Goal: Information Seeking & Learning: Check status

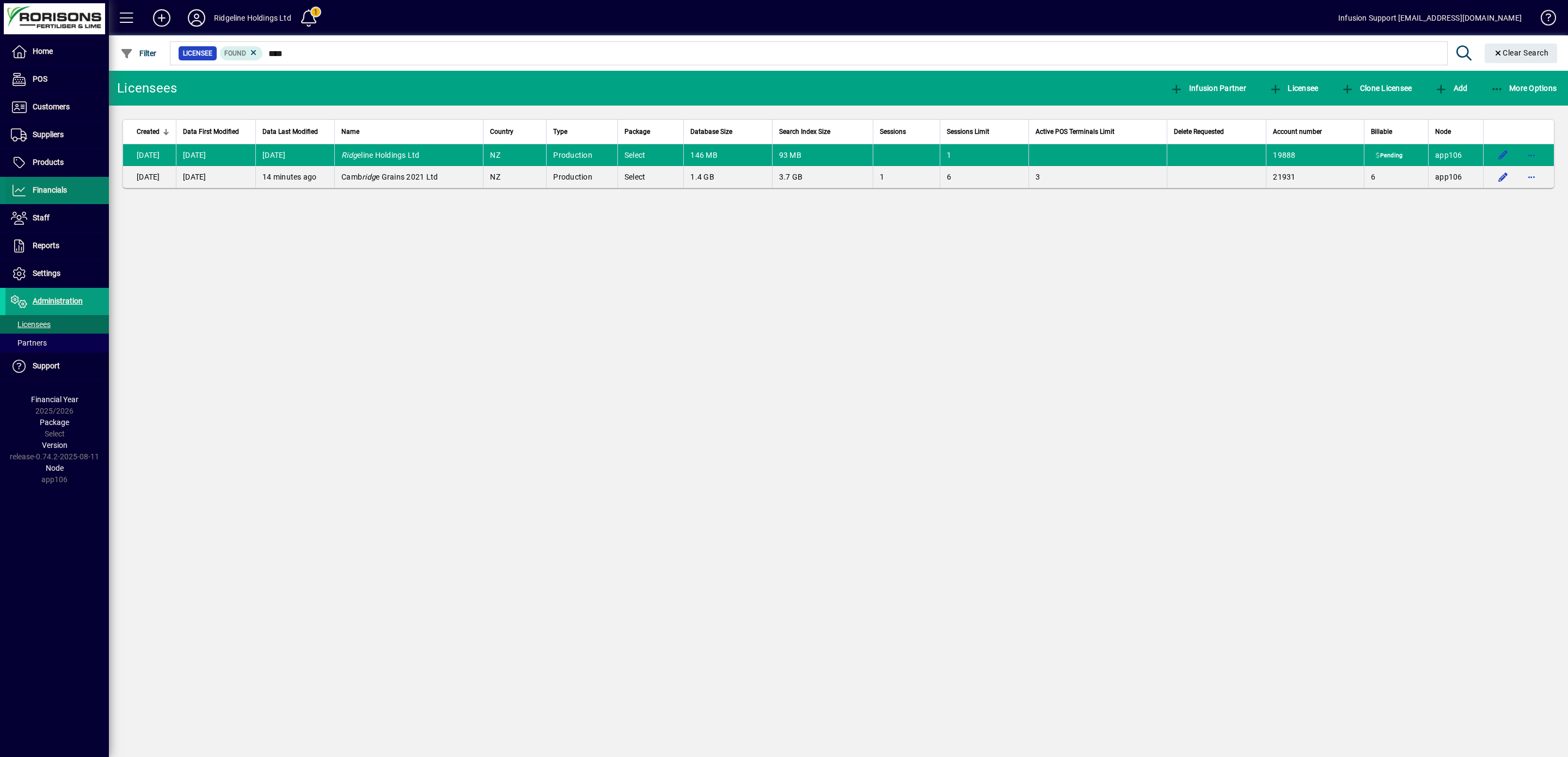
click at [49, 191] on span "Financials" at bounding box center [50, 190] width 34 height 9
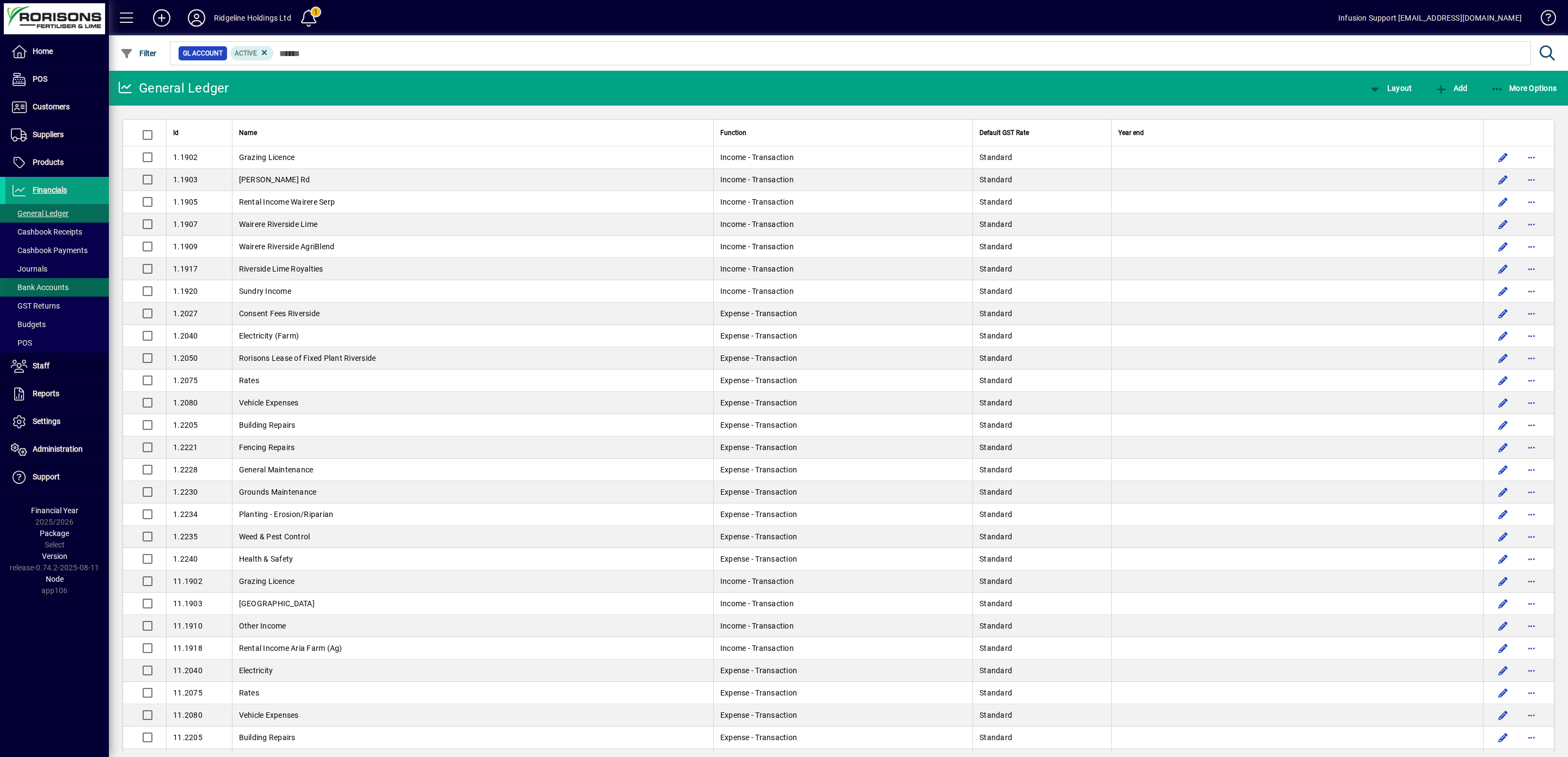
click at [51, 287] on span "Bank Accounts" at bounding box center [40, 287] width 58 height 9
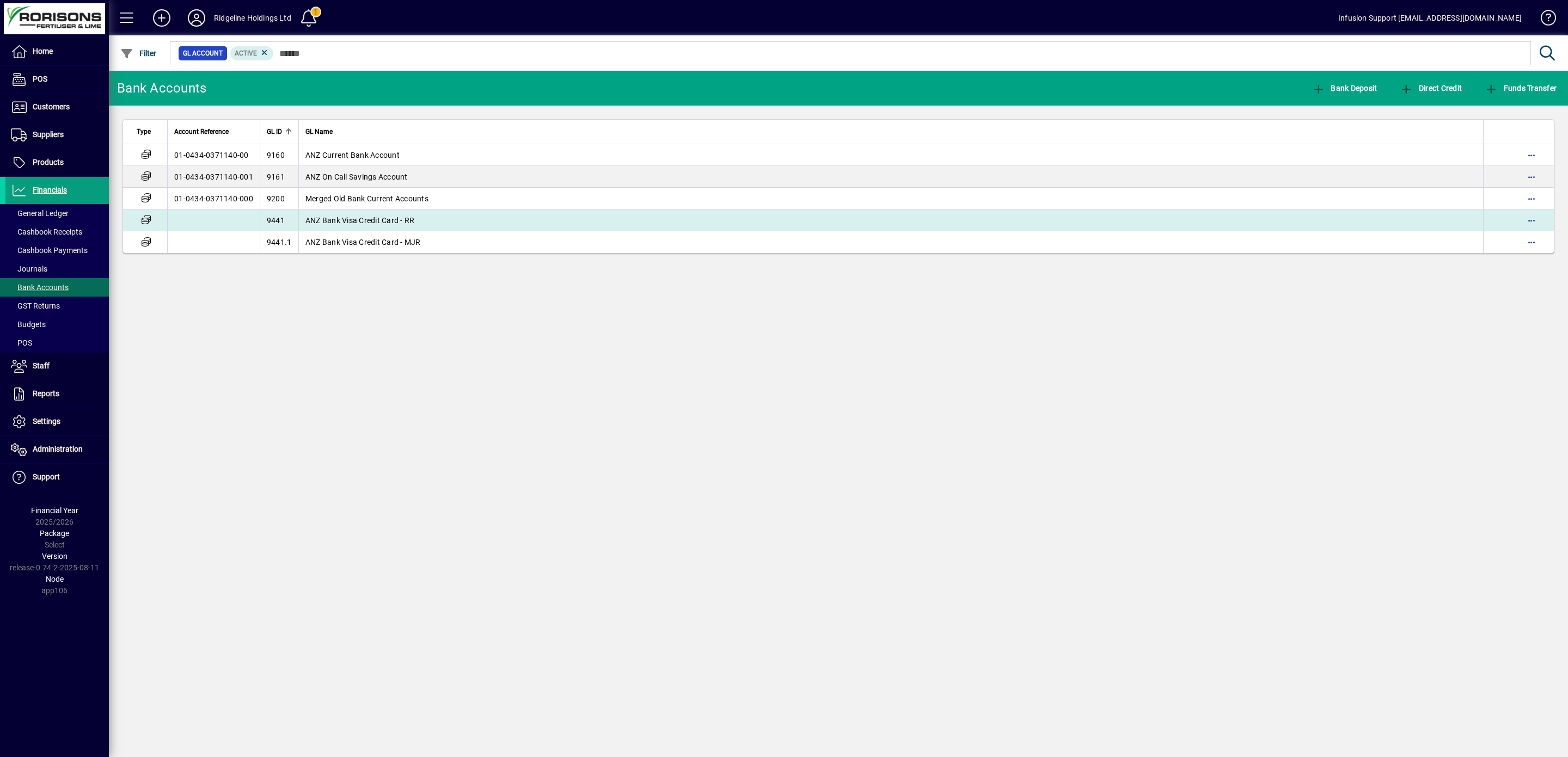
click at [371, 224] on span "ANZ Bank Visa Credit Card - RR" at bounding box center [360, 221] width 109 height 9
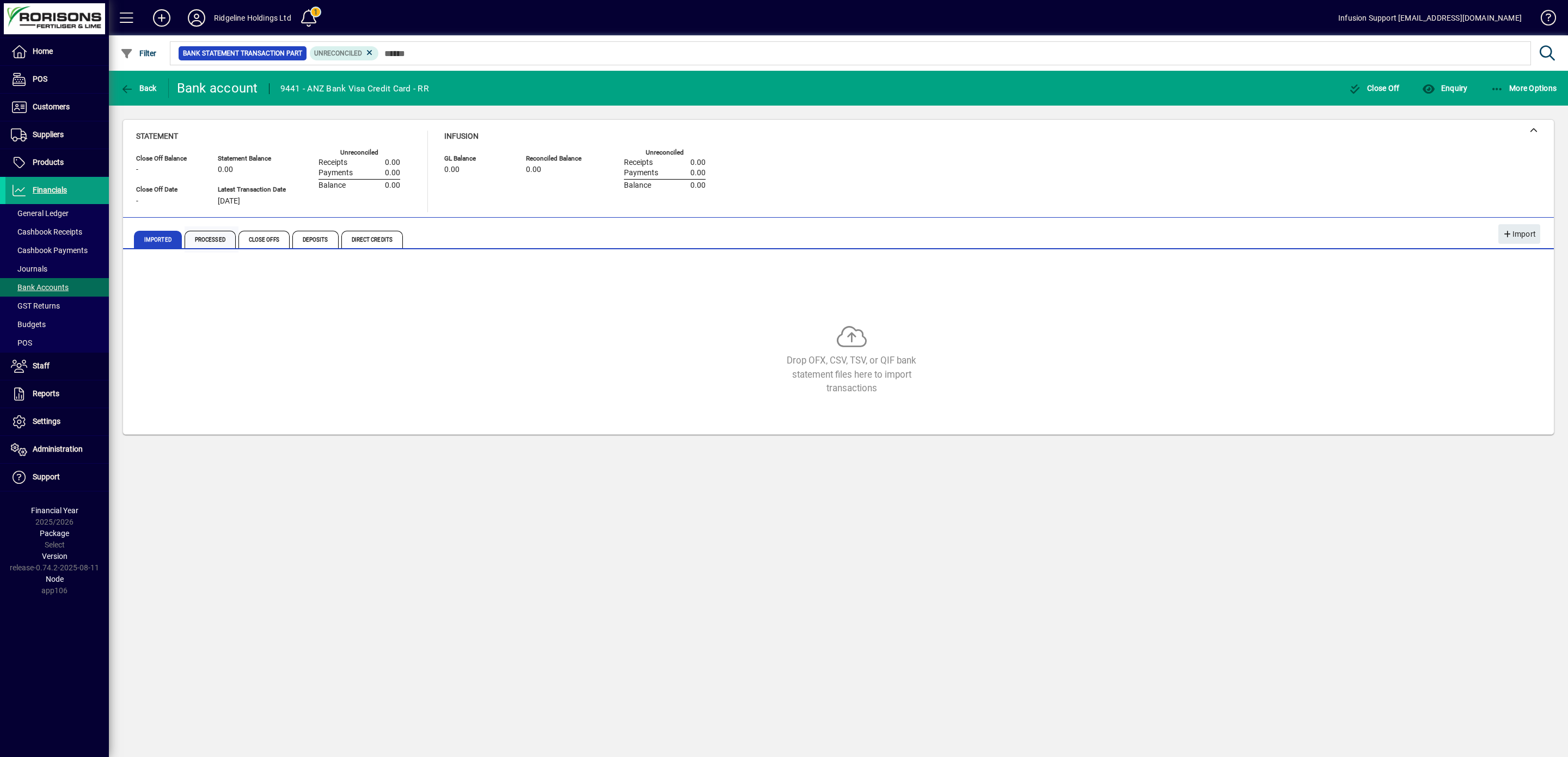
click at [211, 240] on span "Processed" at bounding box center [210, 239] width 51 height 17
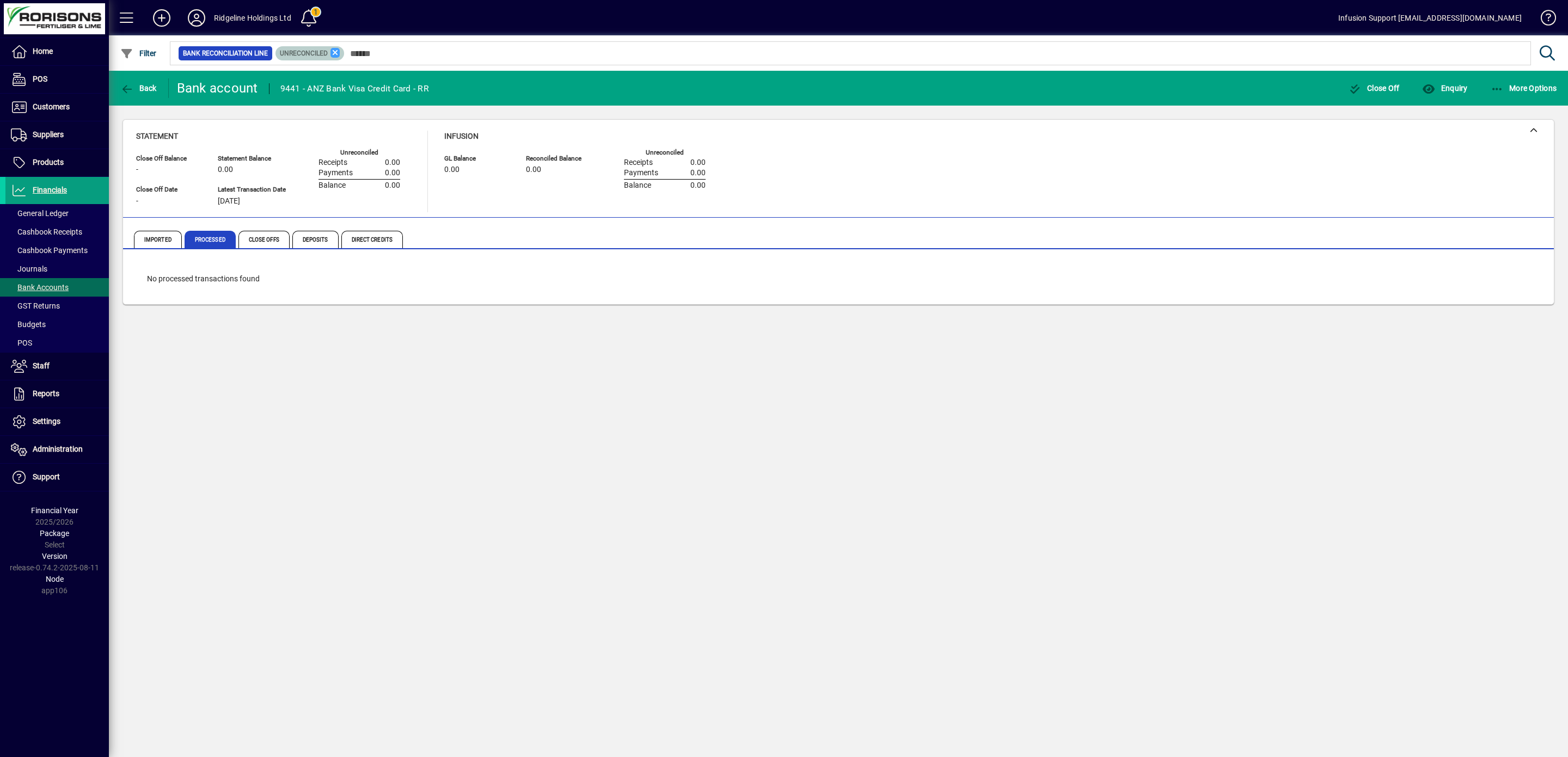
click at [340, 54] on icon at bounding box center [335, 52] width 10 height 10
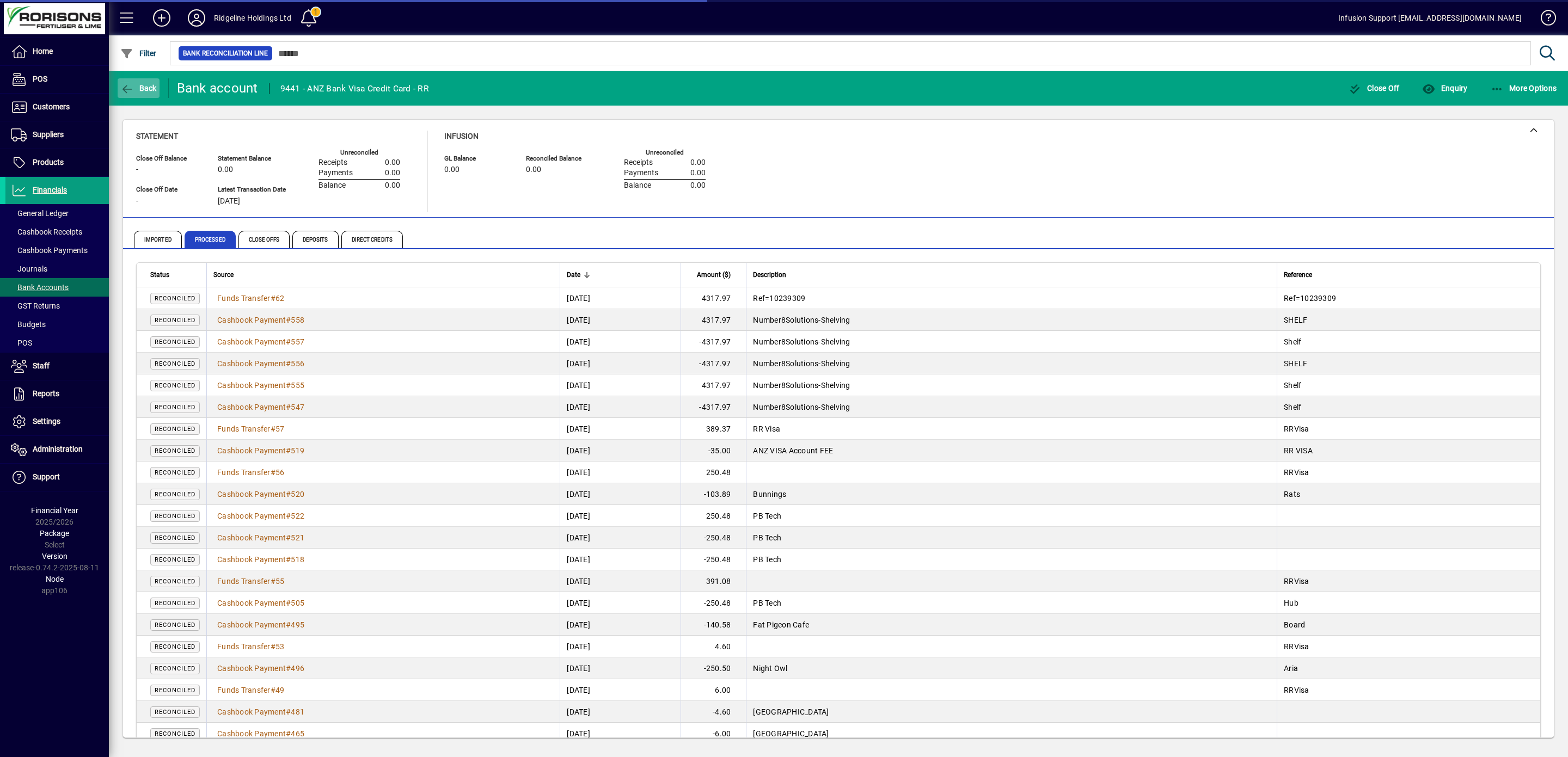
click at [125, 85] on icon "button" at bounding box center [126, 89] width 14 height 11
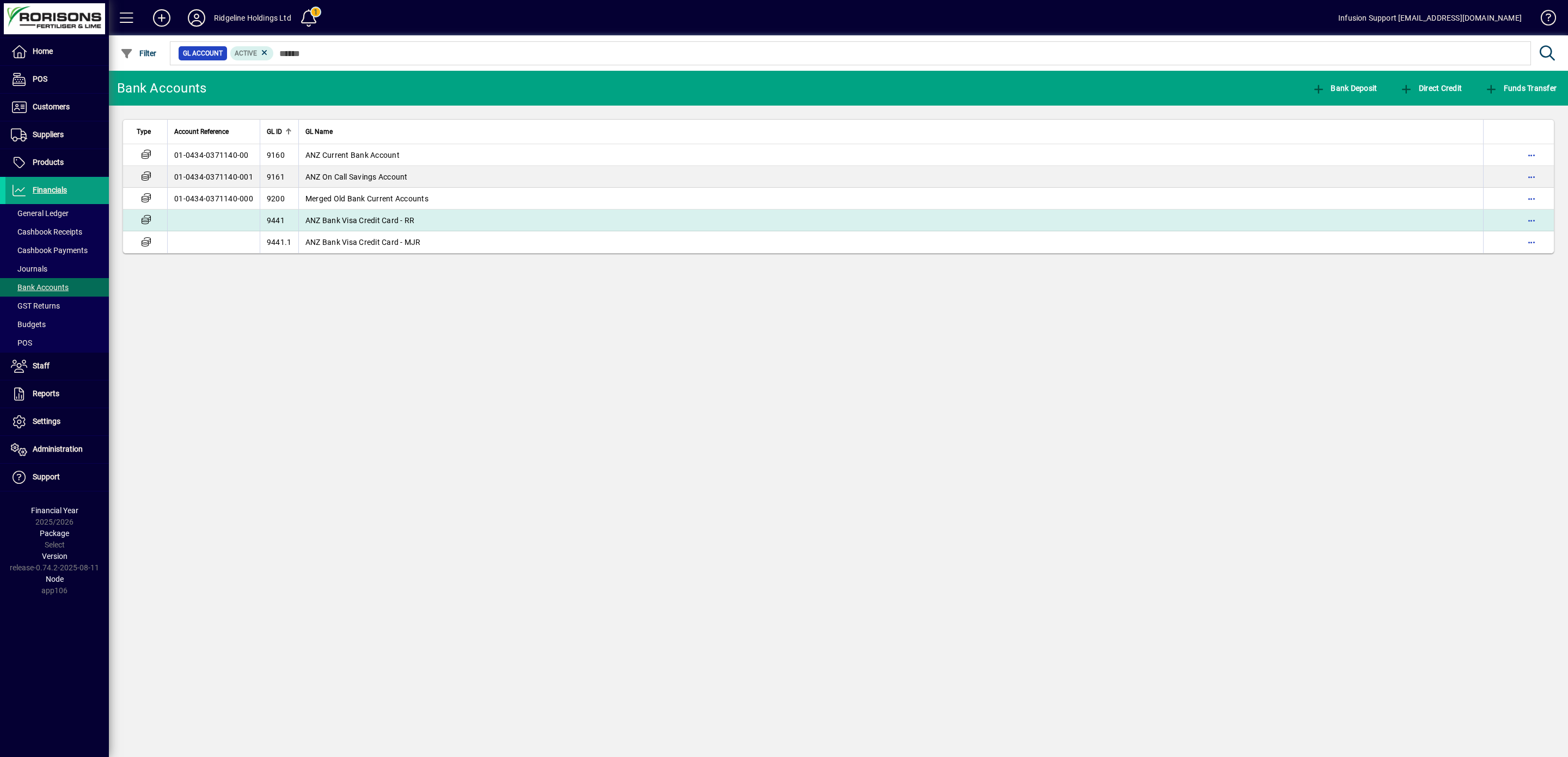
click at [383, 219] on td "ANZ Bank Visa Credit Card - RR" at bounding box center [891, 220] width 1185 height 22
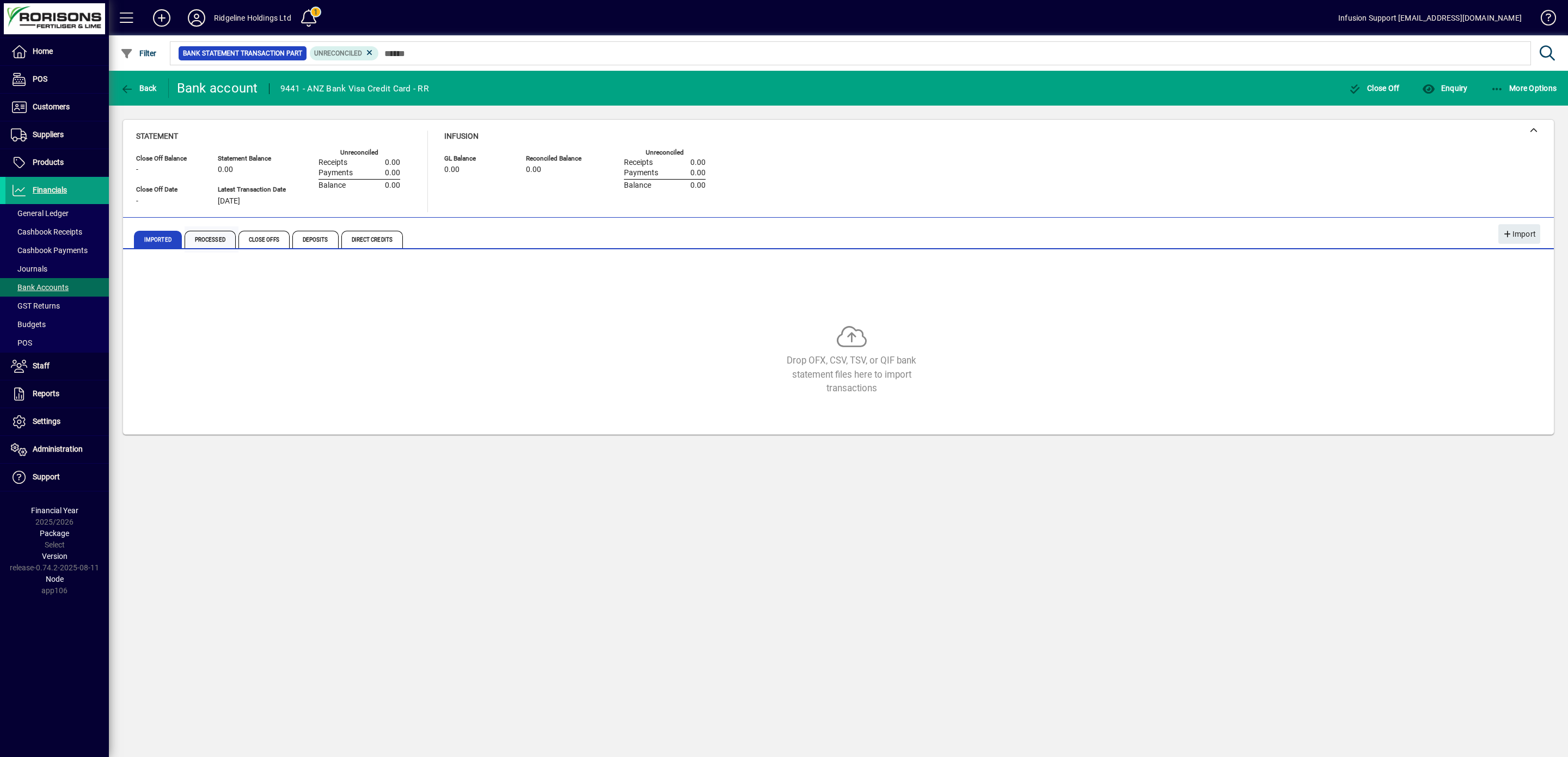
click at [215, 240] on span "Processed" at bounding box center [210, 239] width 51 height 17
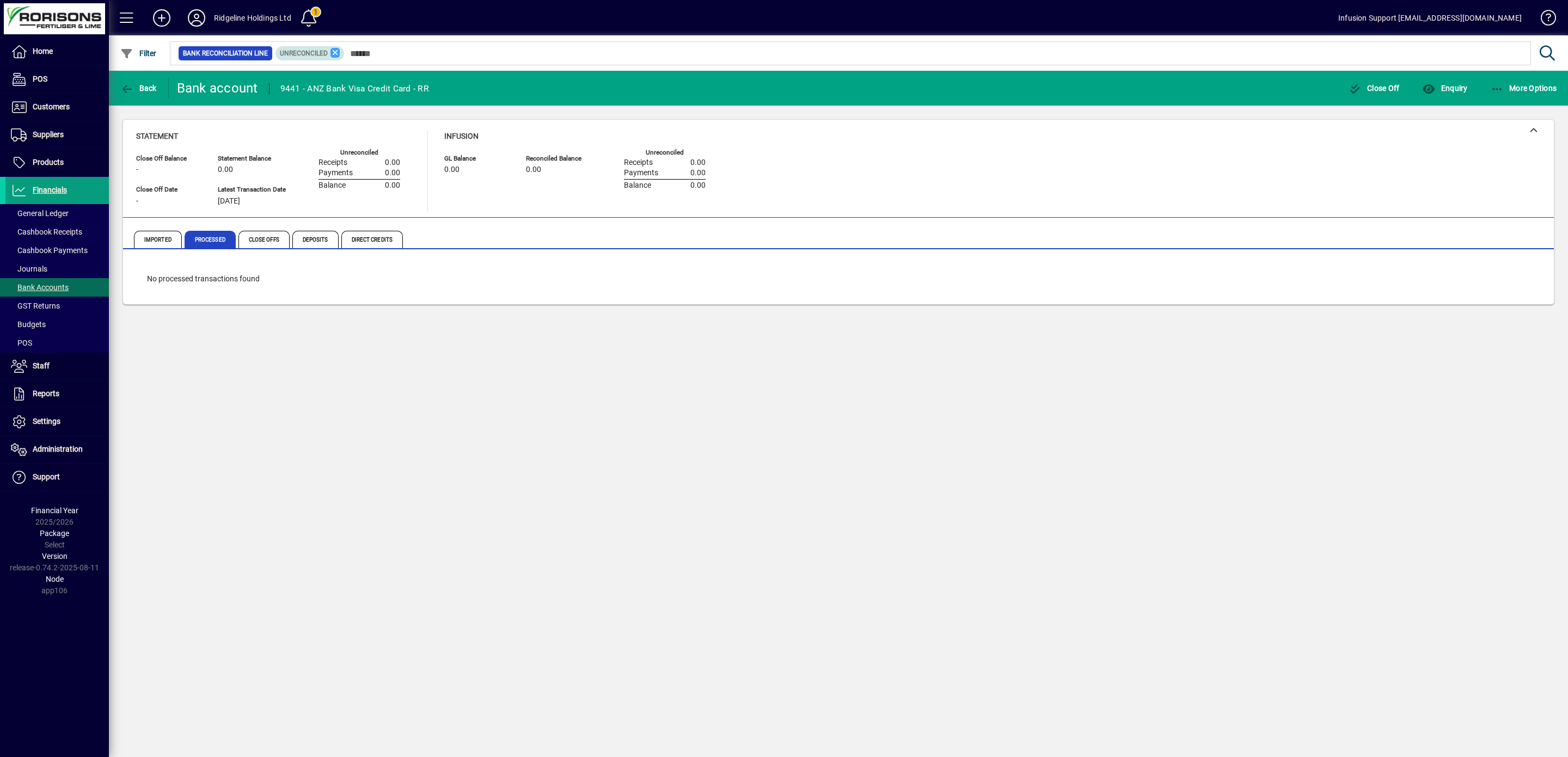
click at [340, 52] on icon at bounding box center [335, 52] width 10 height 10
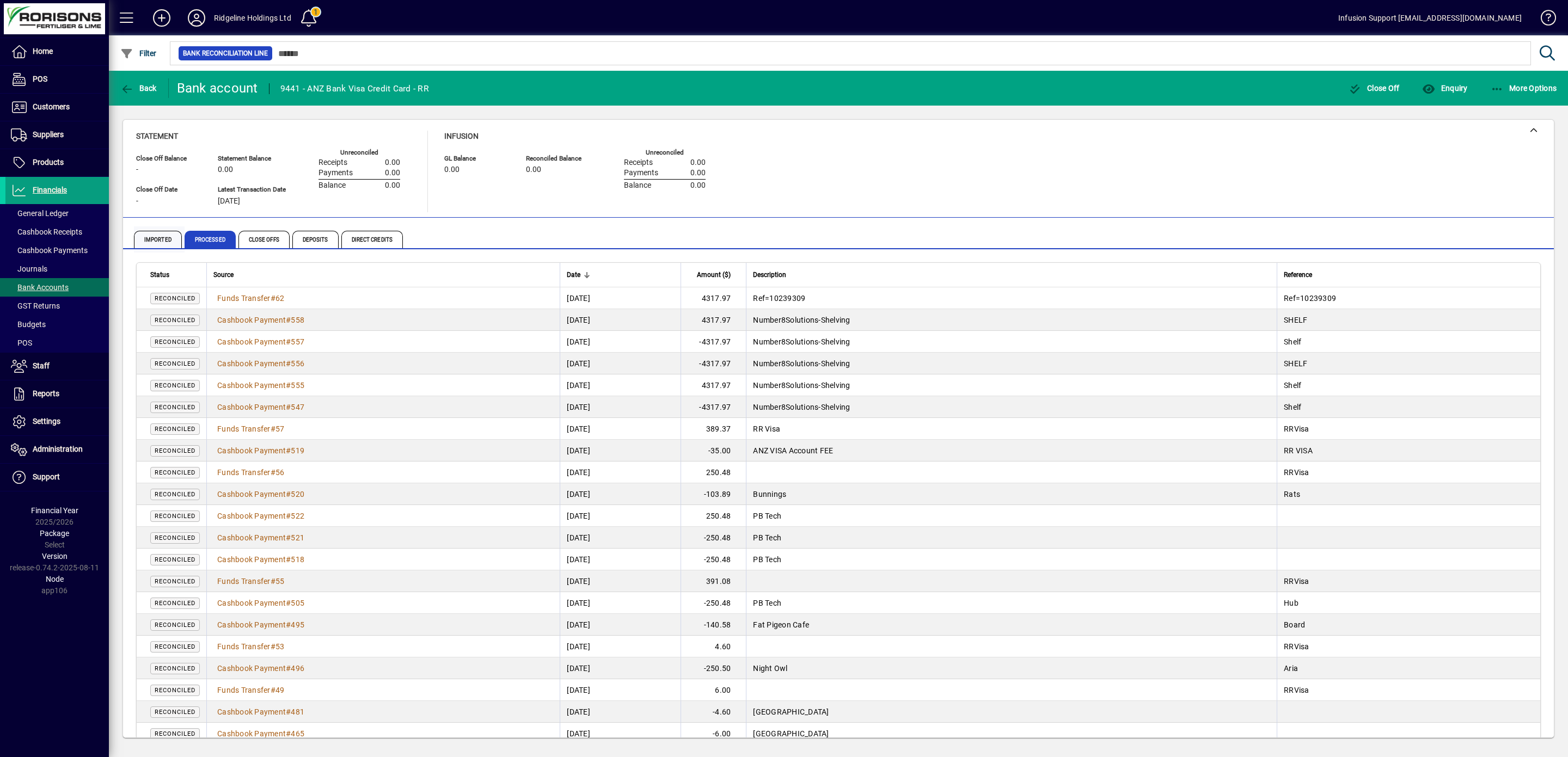
click at [153, 240] on span "Imported" at bounding box center [158, 239] width 48 height 17
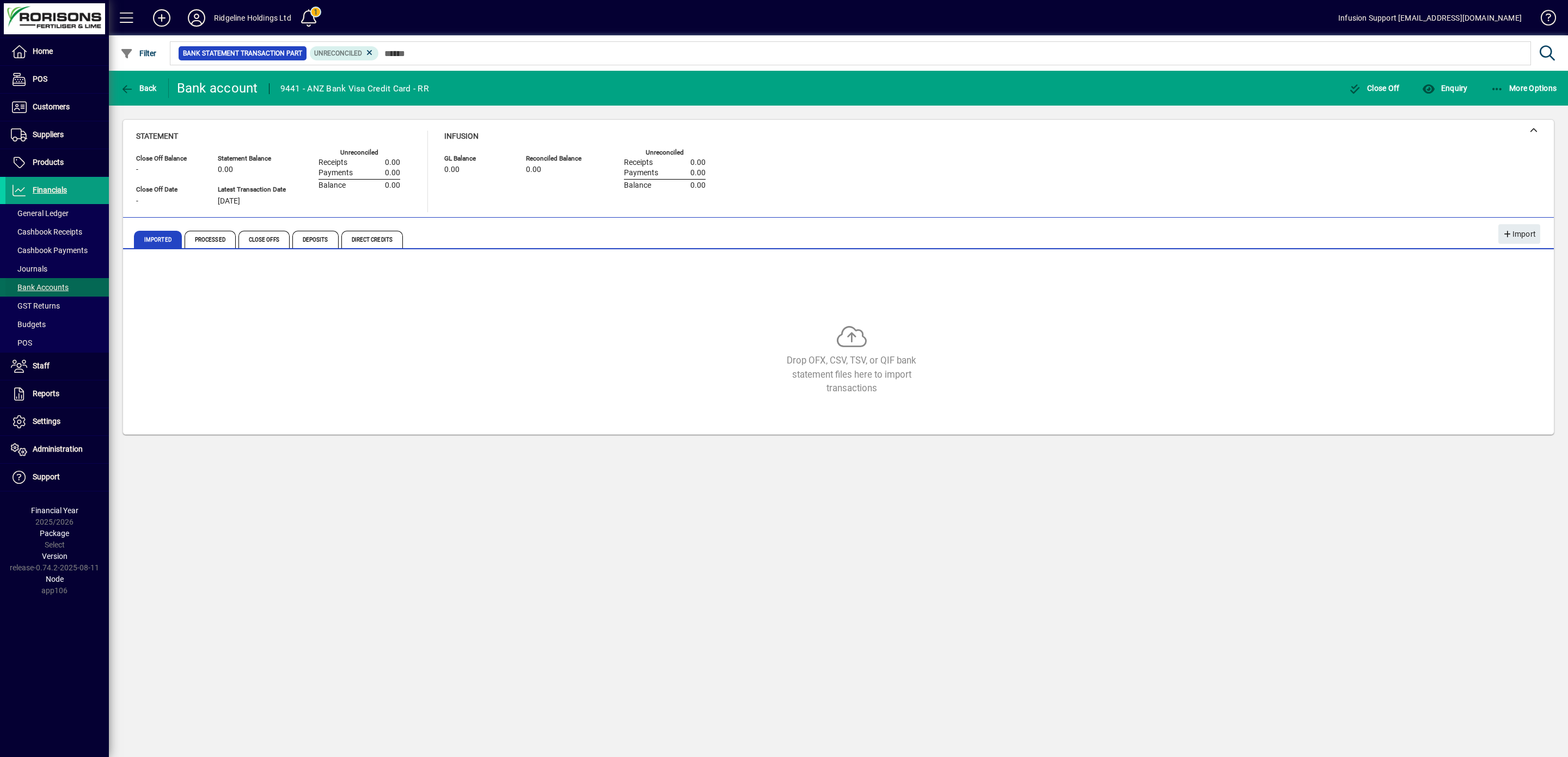
click at [49, 289] on span "Bank Accounts" at bounding box center [40, 287] width 58 height 9
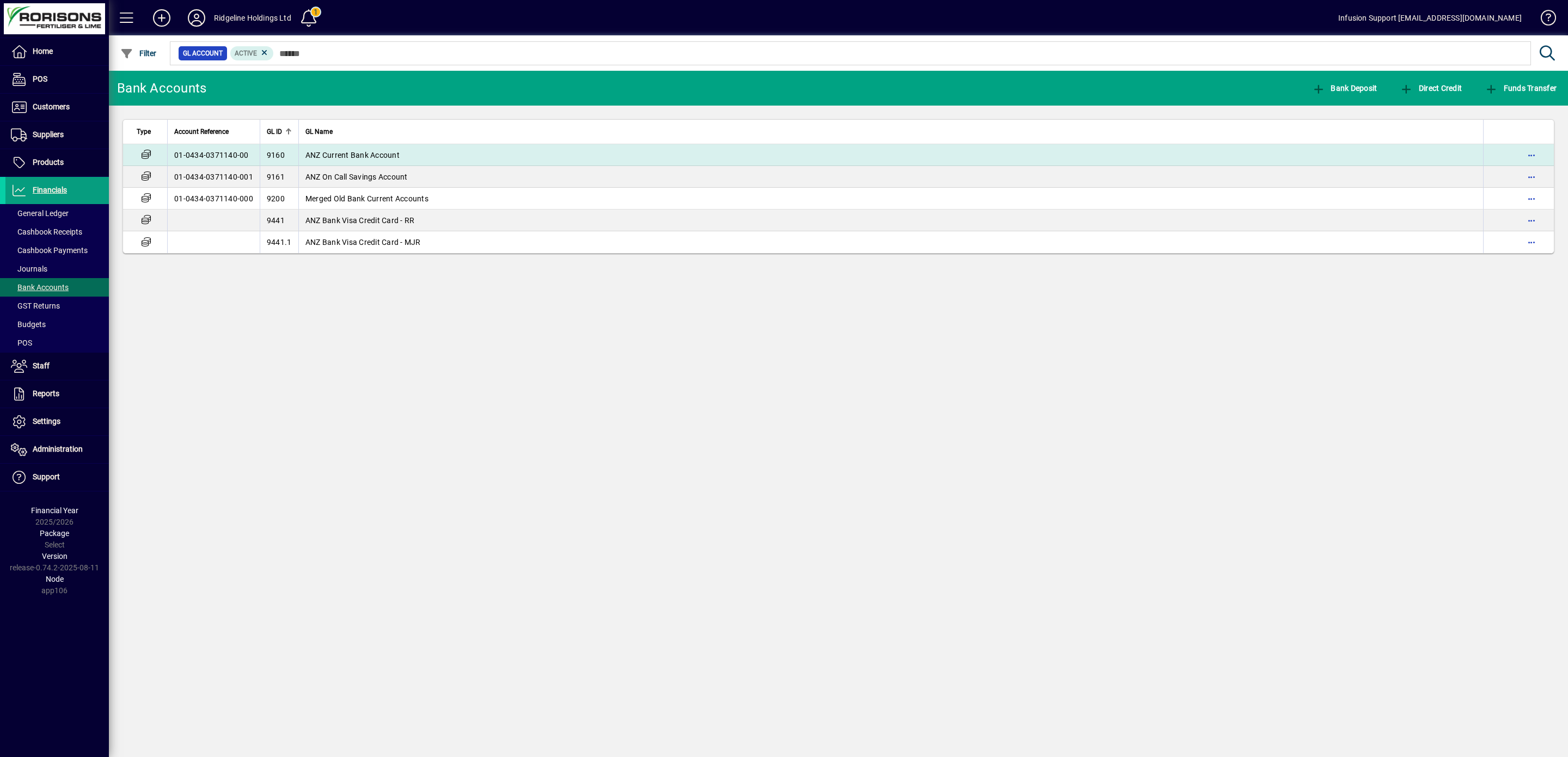
click at [364, 156] on span "ANZ Current Bank Account" at bounding box center [353, 155] width 94 height 9
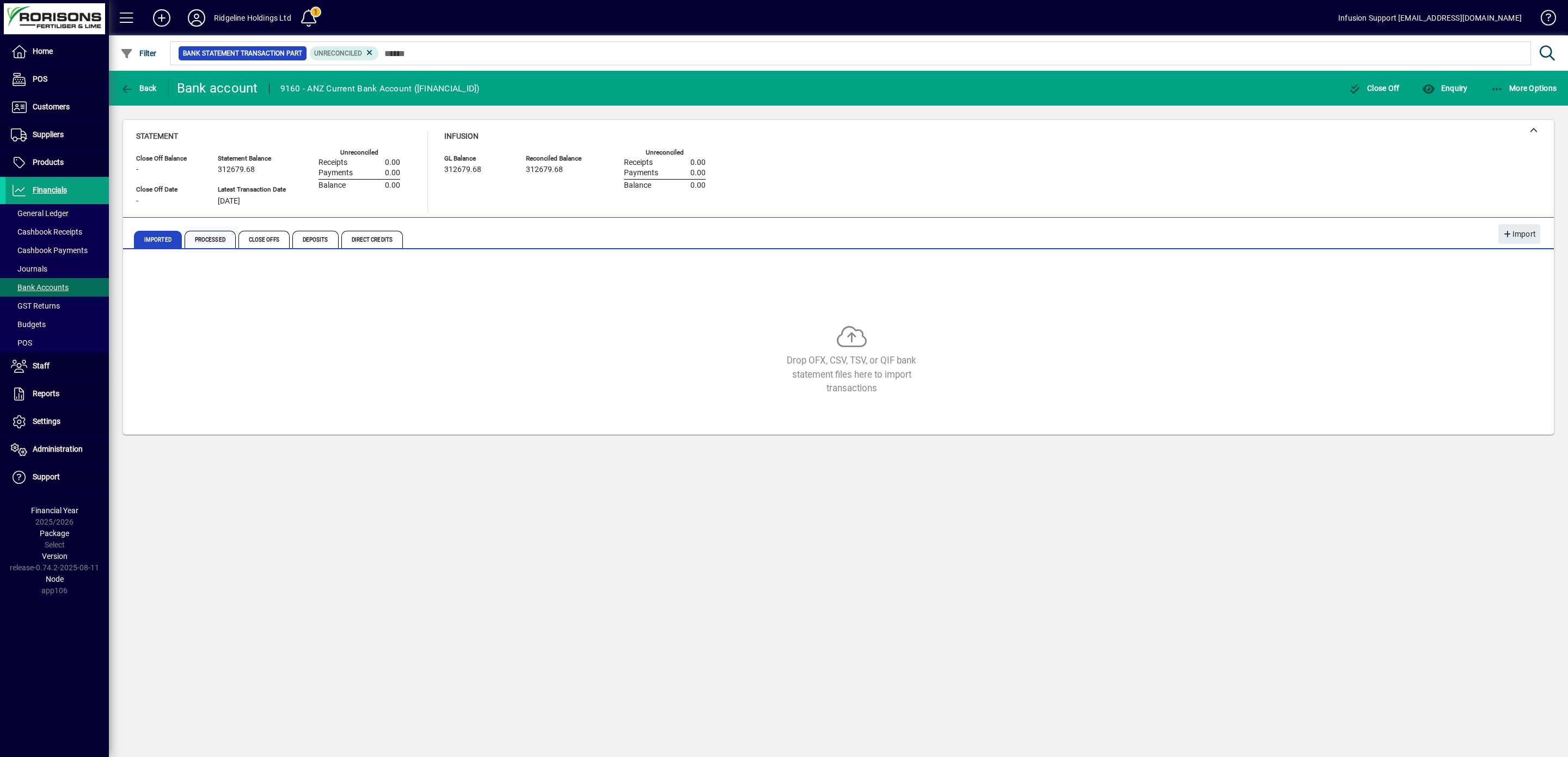
click at [219, 238] on span "Processed" at bounding box center [210, 239] width 51 height 17
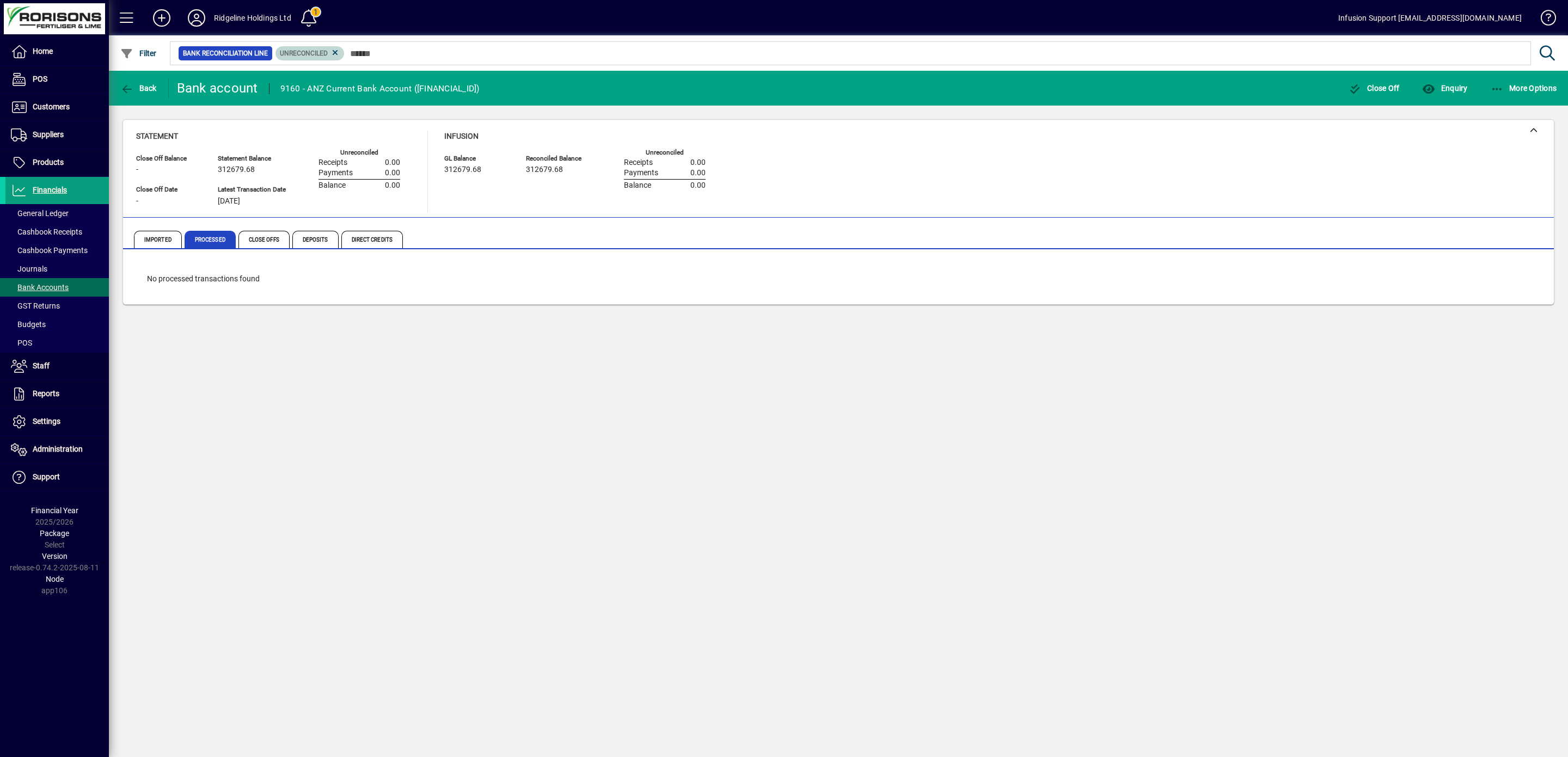
drag, startPoint x: 349, startPoint y: 50, endPoint x: 353, endPoint y: 85, distance: 35.2
click at [340, 50] on icon at bounding box center [335, 52] width 10 height 10
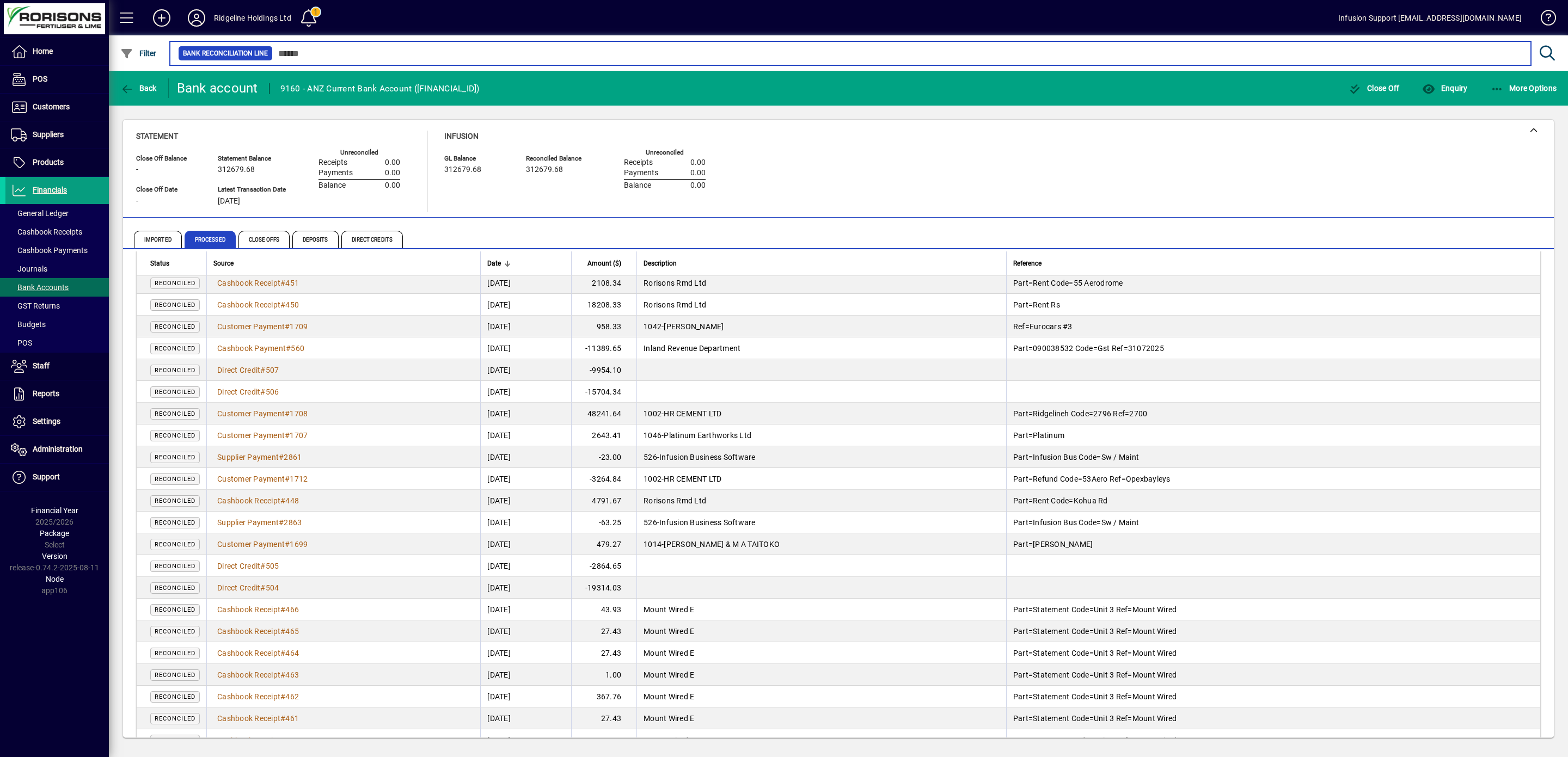
scroll to position [108, 0]
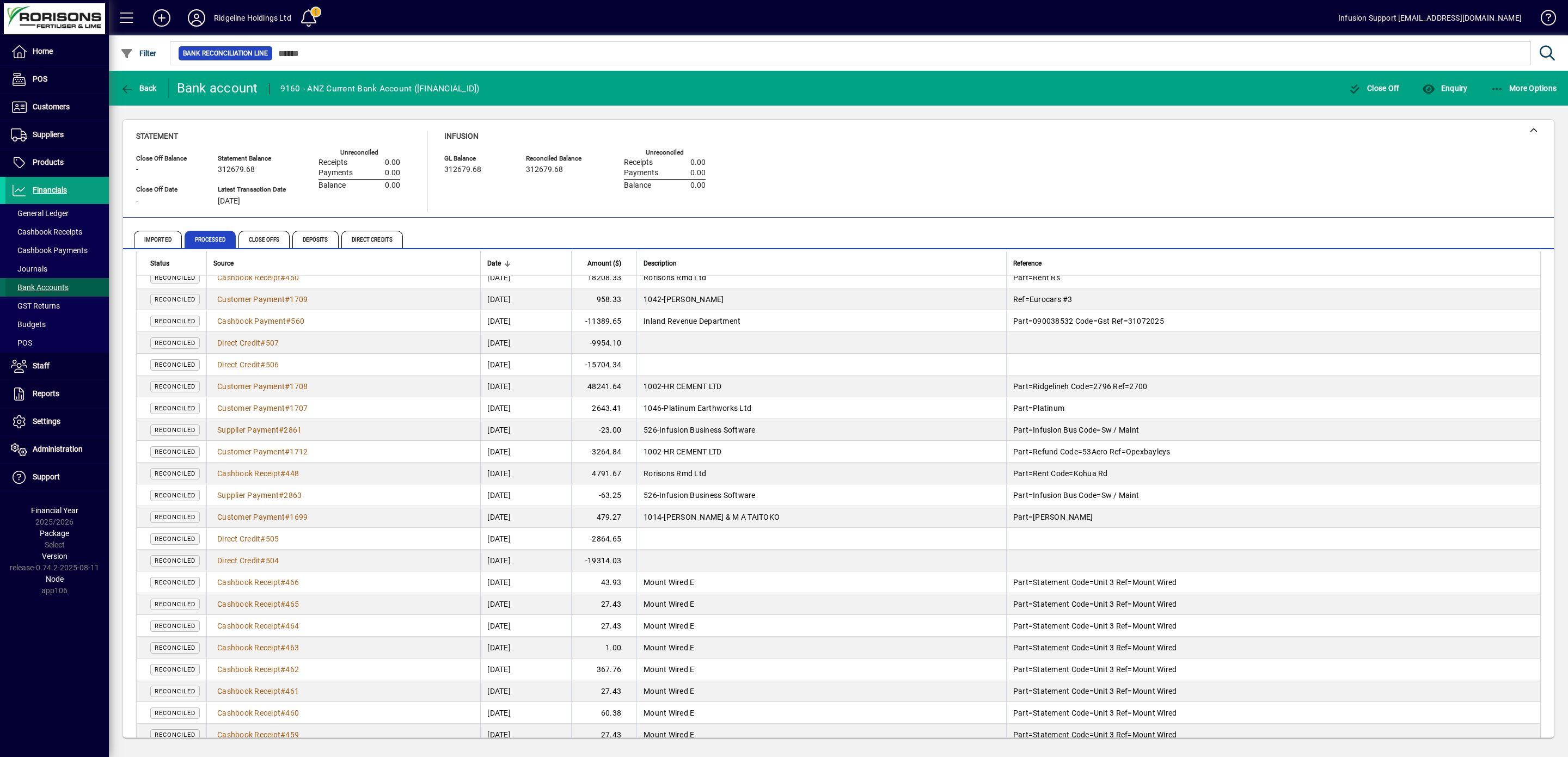
click at [43, 285] on span "Bank Accounts" at bounding box center [40, 287] width 58 height 9
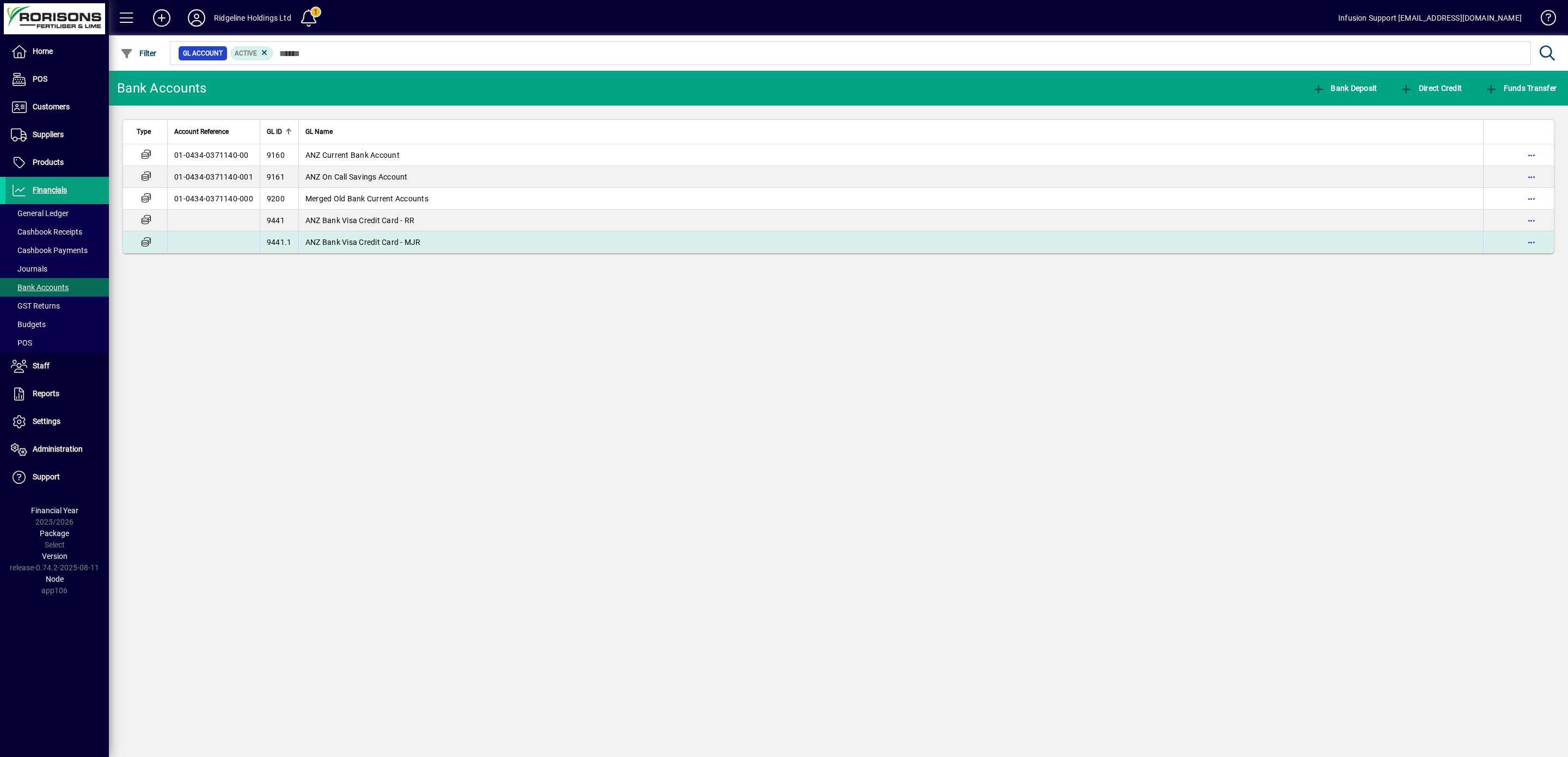
click at [374, 245] on span "ANZ Bank Visa Credit Card - MJR" at bounding box center [363, 242] width 115 height 9
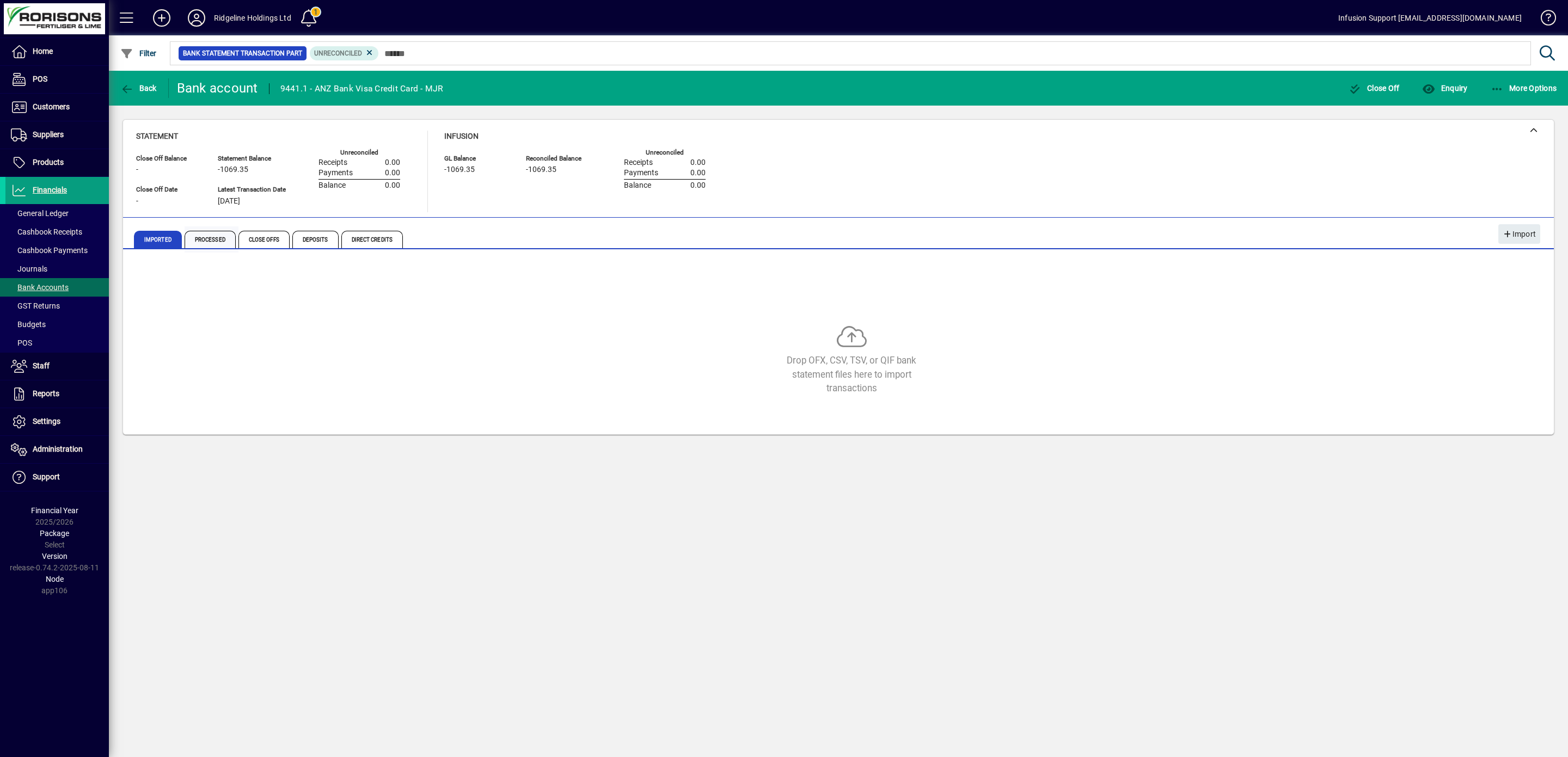
click at [210, 236] on span "Processed" at bounding box center [210, 239] width 51 height 17
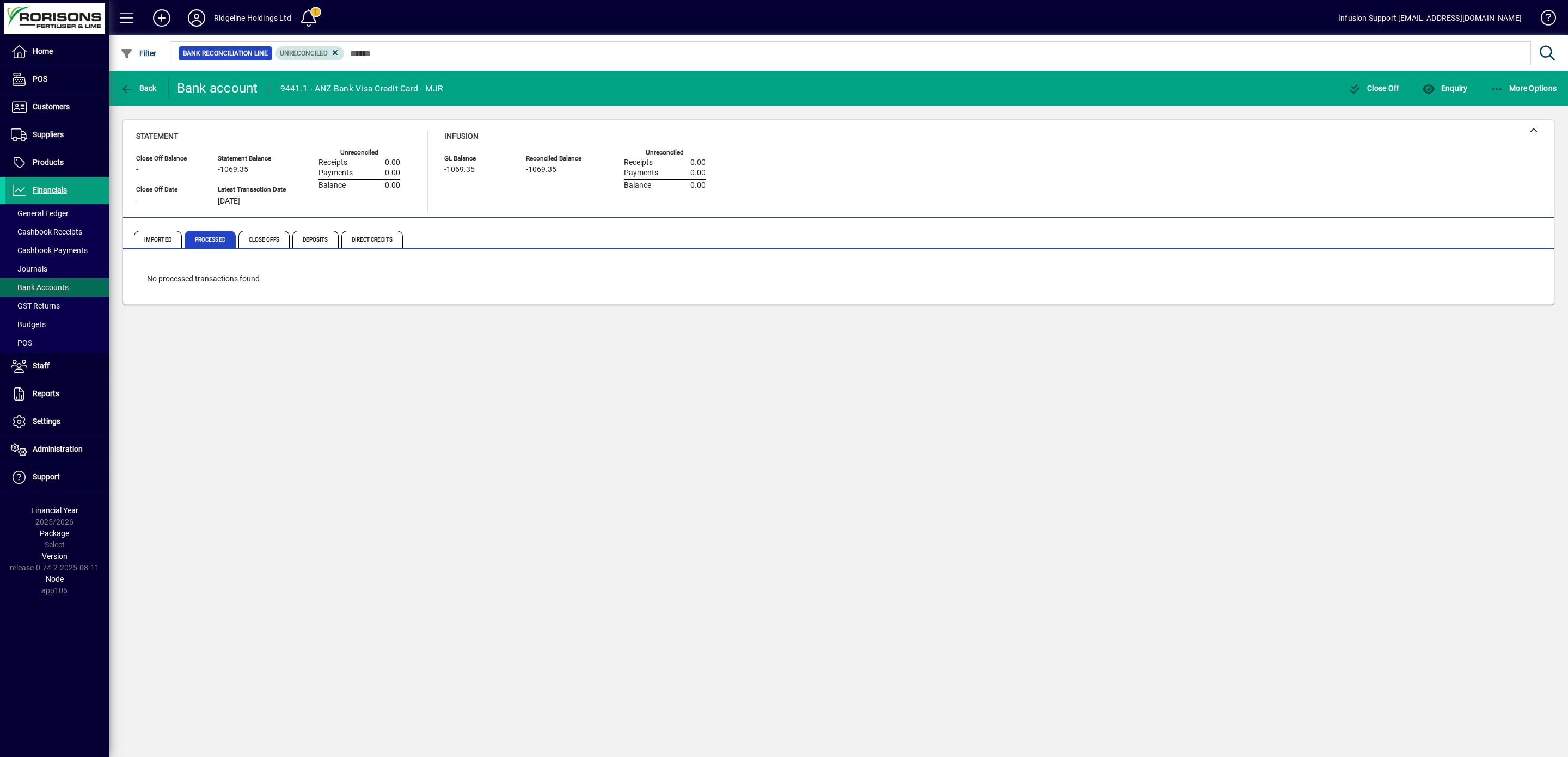
click at [340, 53] on span "Unreconciled" at bounding box center [309, 53] width 60 height 11
click at [340, 52] on icon at bounding box center [335, 52] width 10 height 10
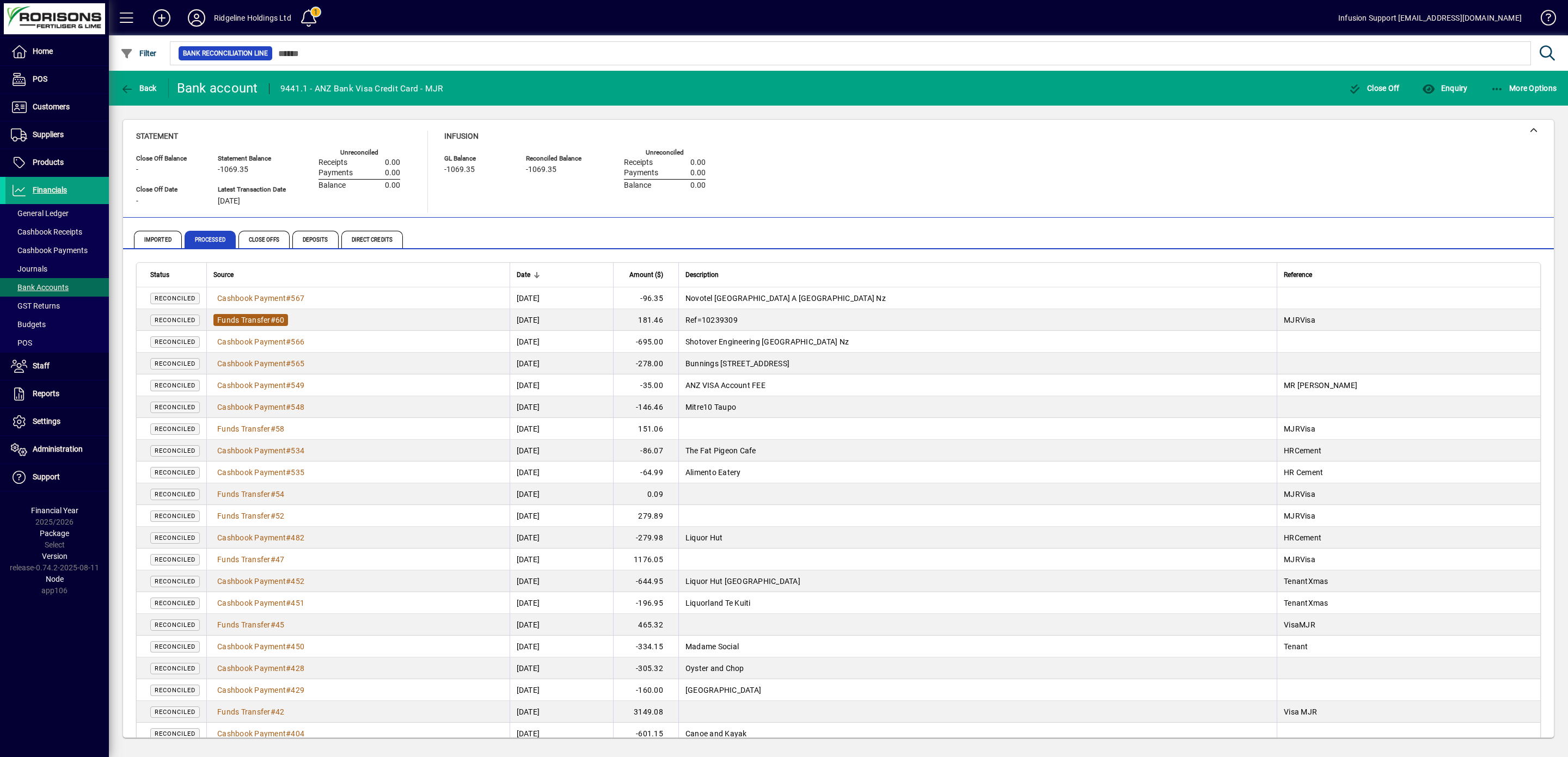
click at [253, 323] on span "Funds Transfer" at bounding box center [243, 320] width 53 height 9
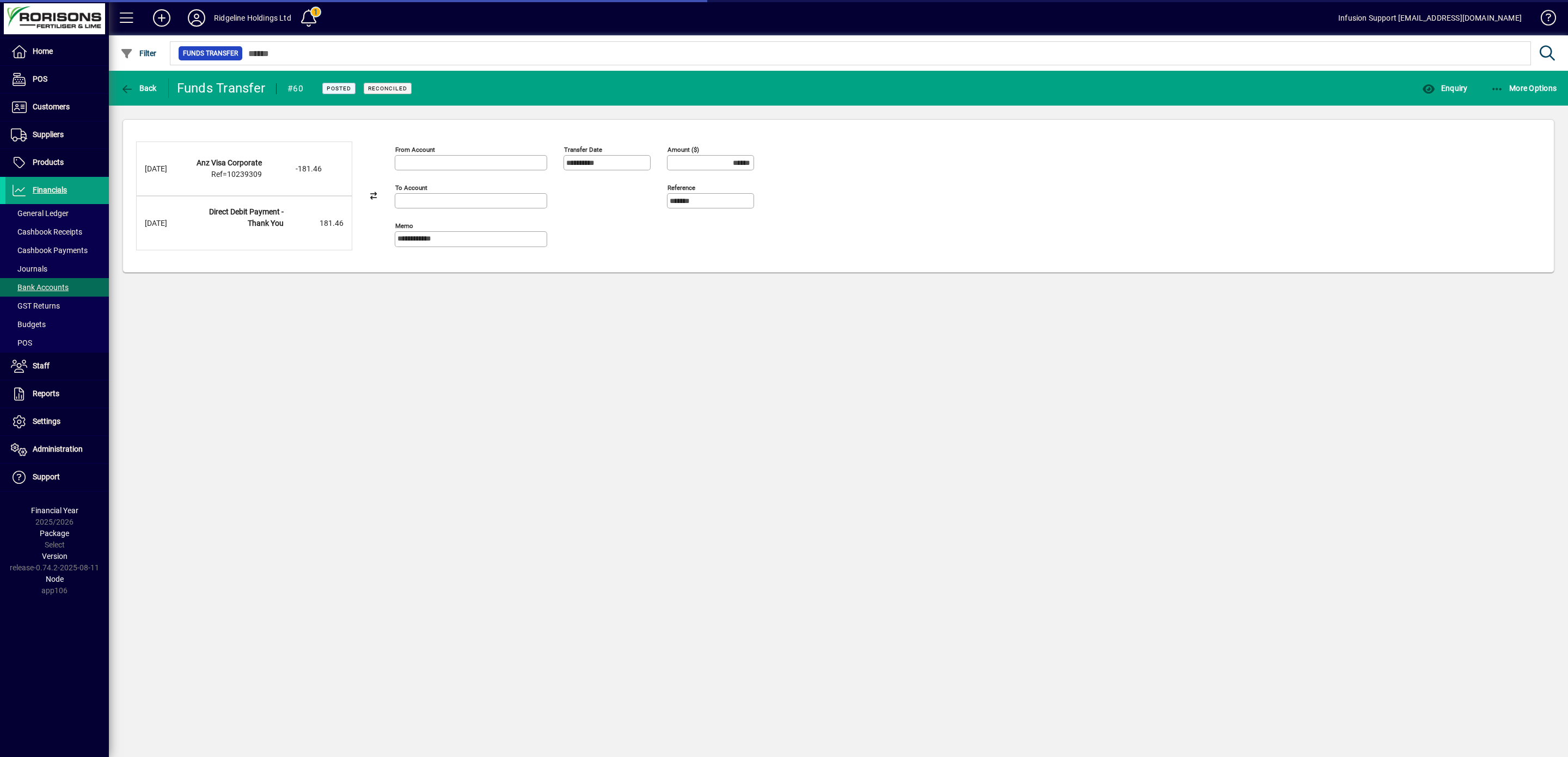
type input "**********"
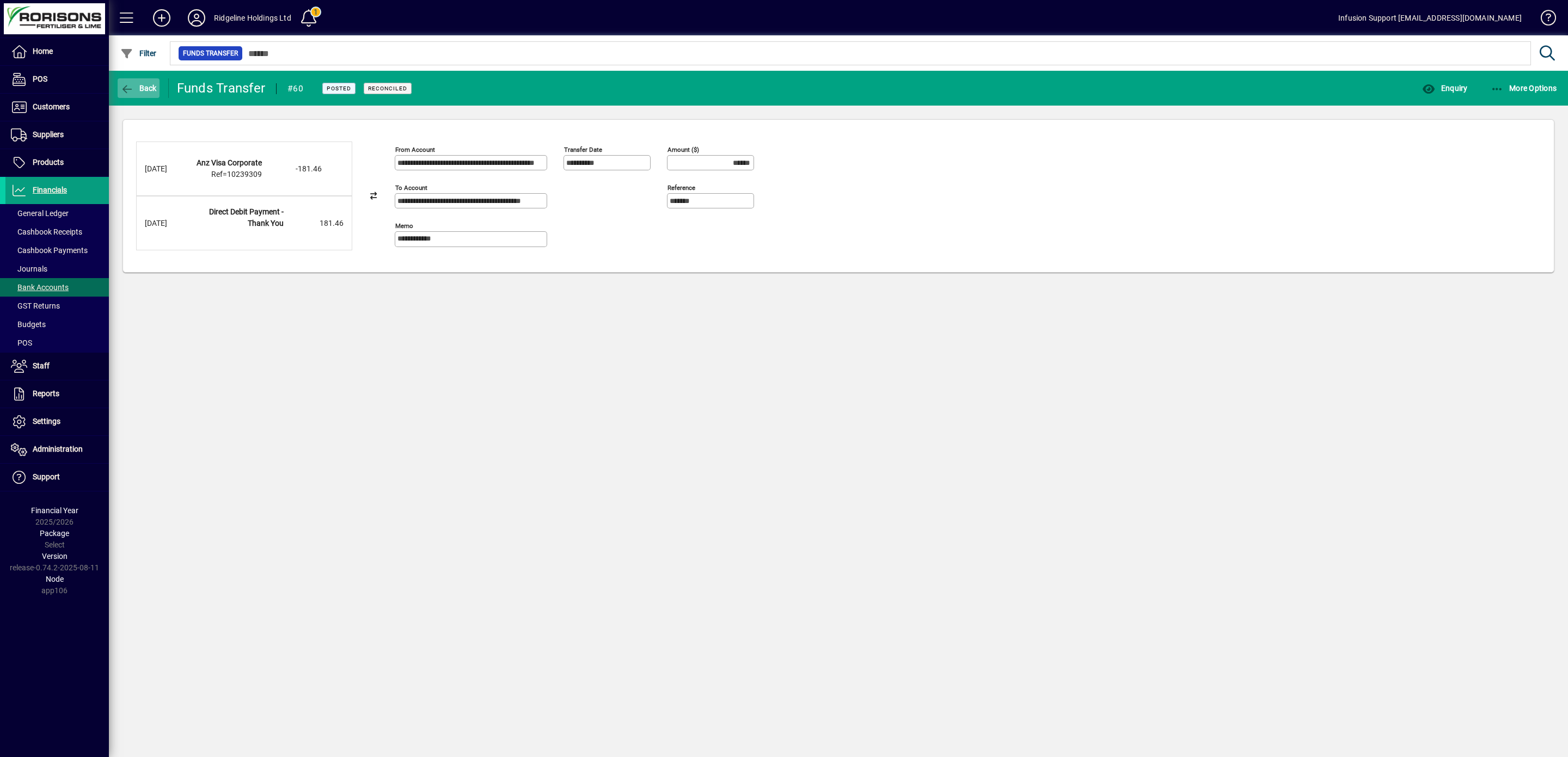
click at [125, 85] on icon "button" at bounding box center [126, 89] width 14 height 11
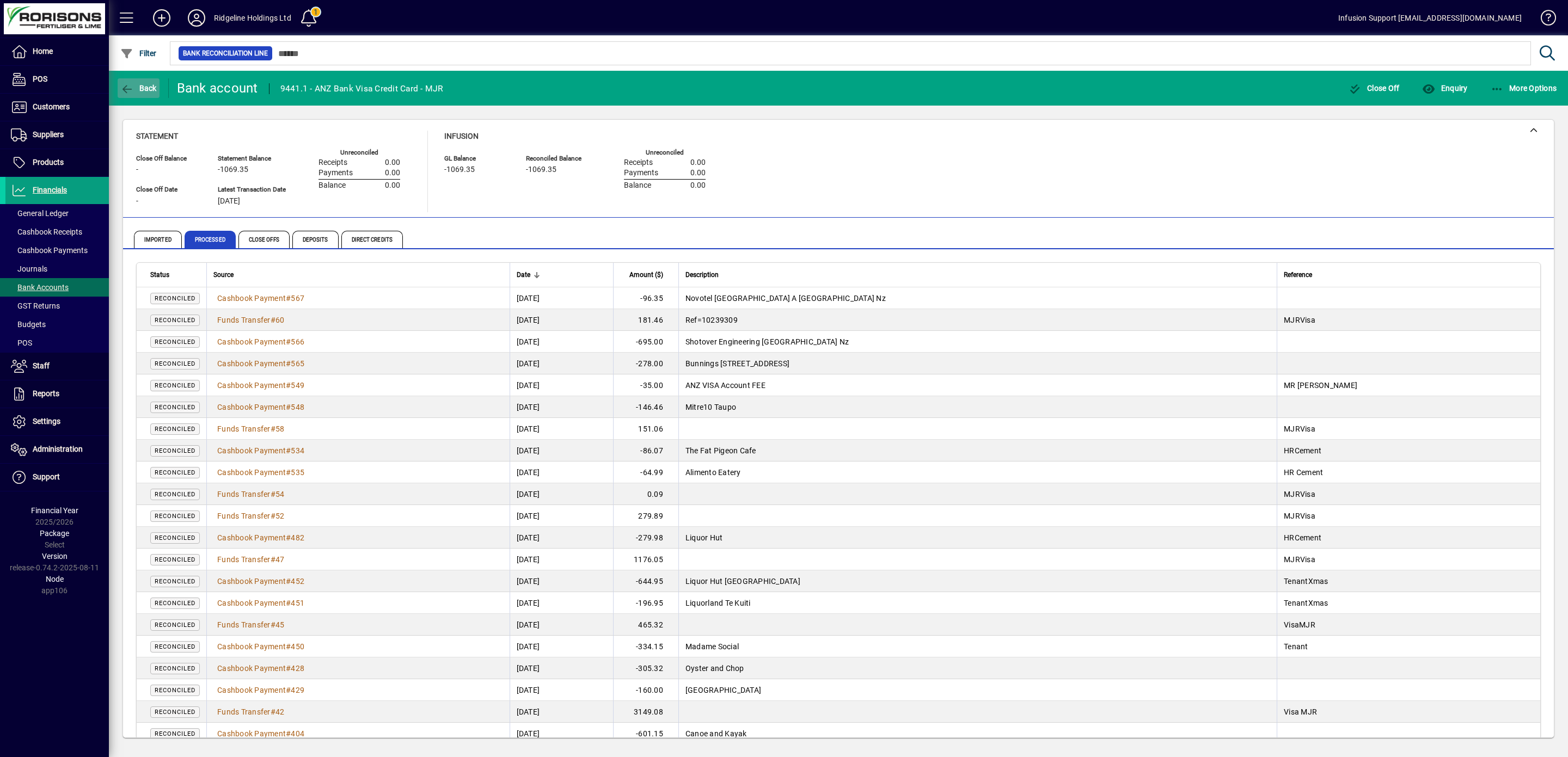
click at [124, 91] on icon "button" at bounding box center [126, 89] width 14 height 11
